Goal: Transaction & Acquisition: Purchase product/service

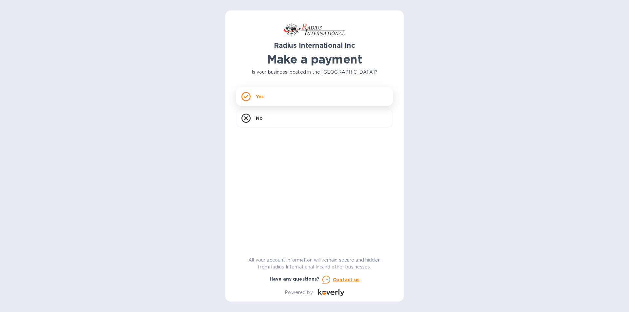
click at [263, 93] on div "Yes" at bounding box center [314, 97] width 157 height 18
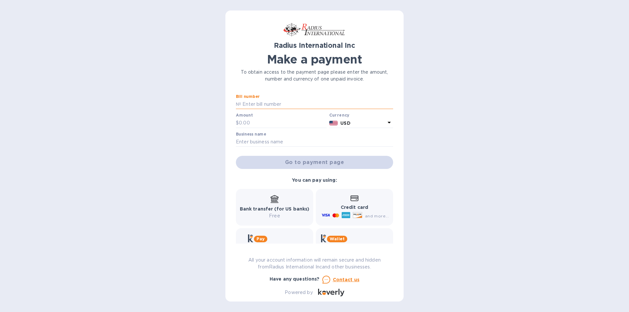
click at [266, 103] on input "text" at bounding box center [317, 105] width 152 height 10
type input "SSI00094442A"
click at [271, 126] on input "text" at bounding box center [283, 123] width 88 height 10
type input "2,918.17"
click at [276, 141] on input "text" at bounding box center [314, 142] width 157 height 10
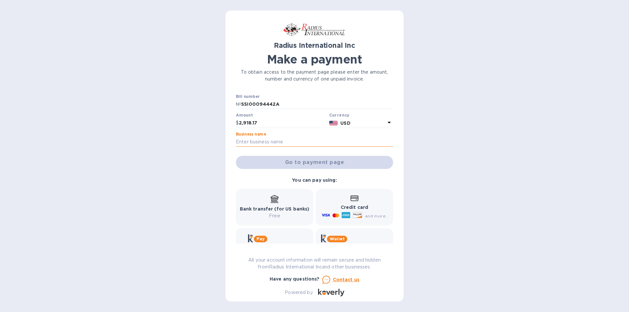
type input "COLLISION QUEST"
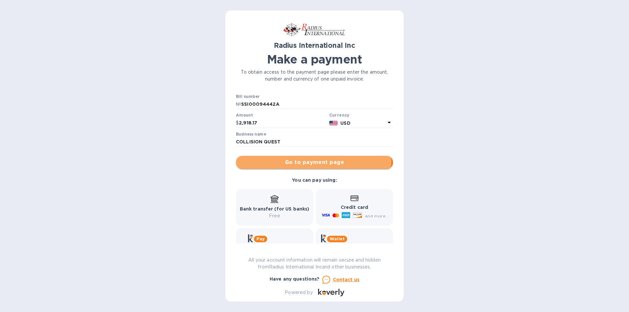
click at [301, 161] on span "Go to payment page" at bounding box center [314, 163] width 147 height 8
